Goal: Find specific page/section: Find specific page/section

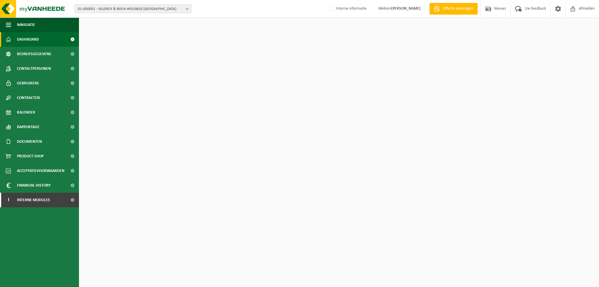
click at [133, 7] on span "01-000001 - VILLEROY & BOCH WELLNESS [GEOGRAPHIC_DATA]" at bounding box center [131, 9] width 106 height 9
drag, startPoint x: 82, startPoint y: 15, endPoint x: 72, endPoint y: 15, distance: 10.2
click at [72, 15] on div "01-000001 - VILLEROY & BOCH WELLNESS NV 10-005584 01-000001 - VILLEROY & BOCH W…" at bounding box center [299, 9] width 599 height 18
click at [121, 10] on span "01-000001 - VILLEROY & BOCH WELLNESS [GEOGRAPHIC_DATA]" at bounding box center [131, 9] width 106 height 9
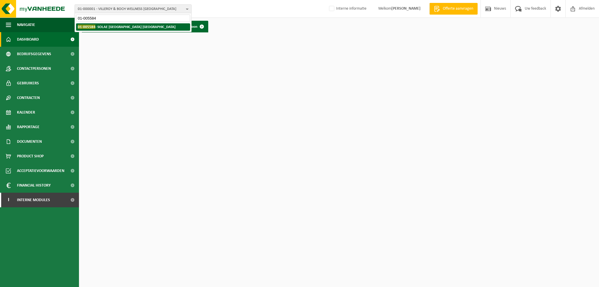
type input "01-005584"
click at [117, 27] on strong "01-005584 - SOLAE [GEOGRAPHIC_DATA] [GEOGRAPHIC_DATA]" at bounding box center [127, 27] width 98 height 4
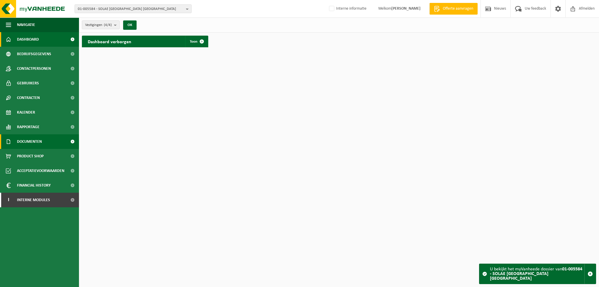
click at [36, 141] on span "Documenten" at bounding box center [29, 142] width 25 height 15
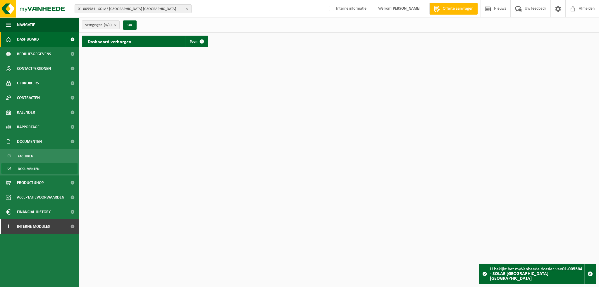
click at [27, 170] on span "Documenten" at bounding box center [29, 168] width 22 height 11
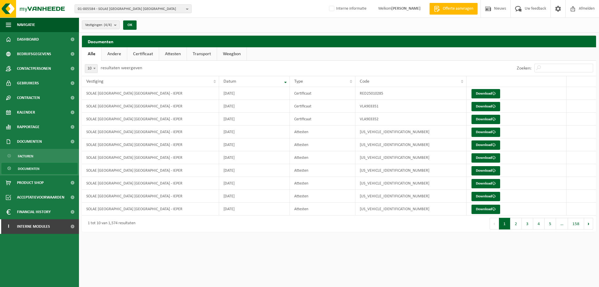
click at [150, 56] on link "Certificaat" at bounding box center [143, 53] width 32 height 13
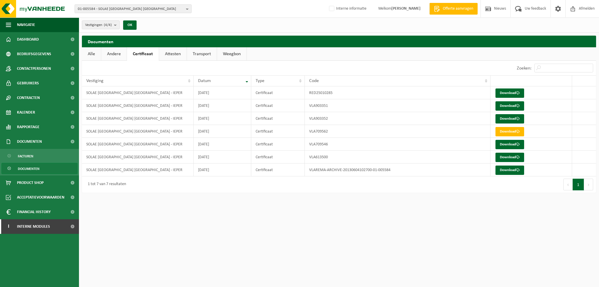
click at [211, 233] on html "01-005584 - SOLAE BELGIUM NV 10-762747 - SOLAE GROUP 10-875406 - MVL 10-875405 …" at bounding box center [299, 143] width 599 height 287
